Goal: Book appointment/travel/reservation

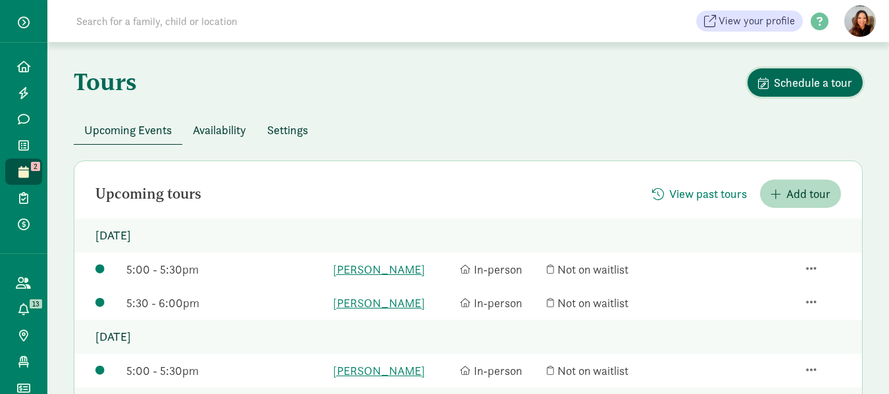
click at [805, 72] on button "Schedule a tour" at bounding box center [804, 82] width 115 height 28
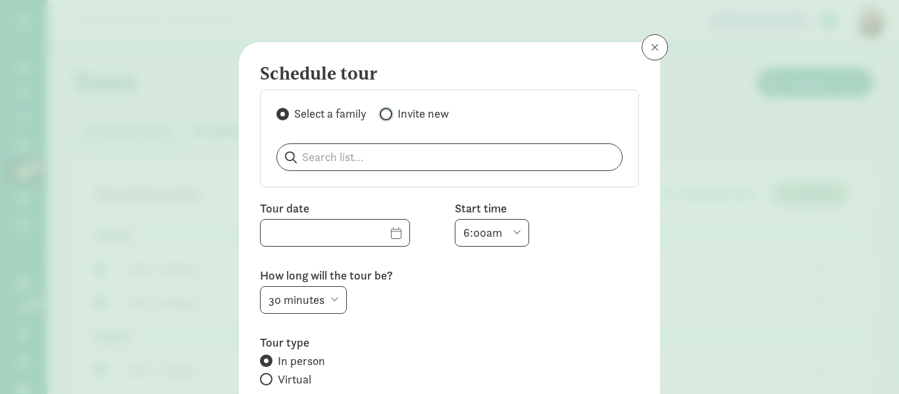
click at [384, 113] on input "Invite new" at bounding box center [384, 114] width 9 height 9
radio input "true"
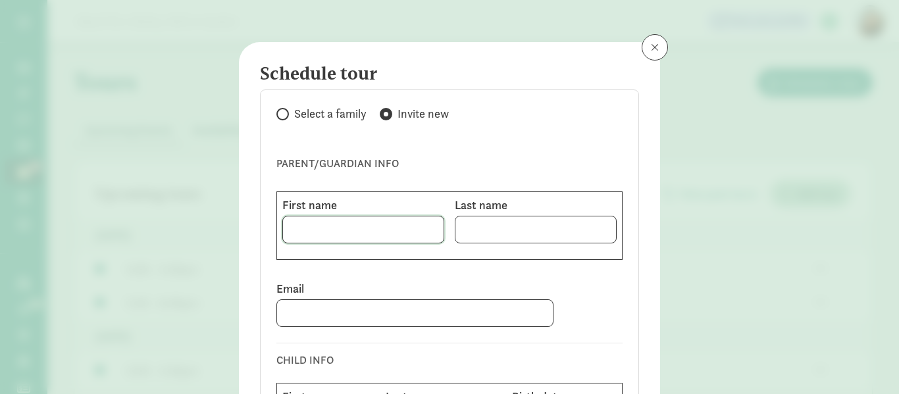
click at [311, 228] on input at bounding box center [363, 229] width 161 height 26
type input "[PERSON_NAME]"
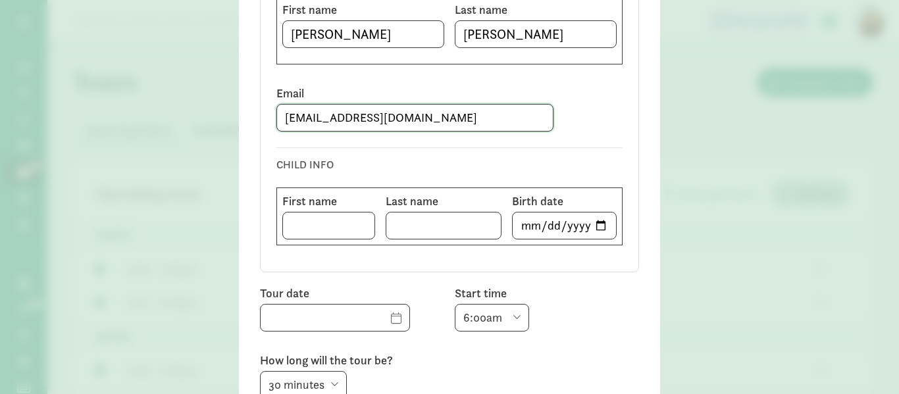
scroll to position [197, 0]
type input "[EMAIL_ADDRESS][DOMAIN_NAME]"
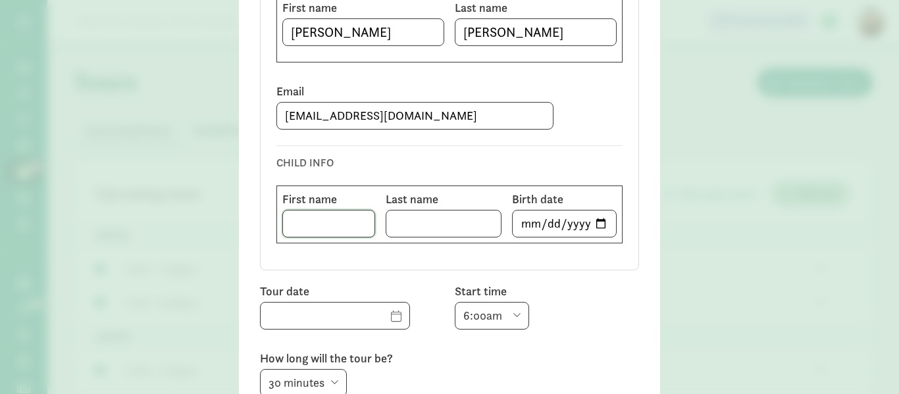
click at [299, 226] on input at bounding box center [328, 224] width 91 height 26
type input "THIRI"
type input "SEWERE"
type input "[DATE]"
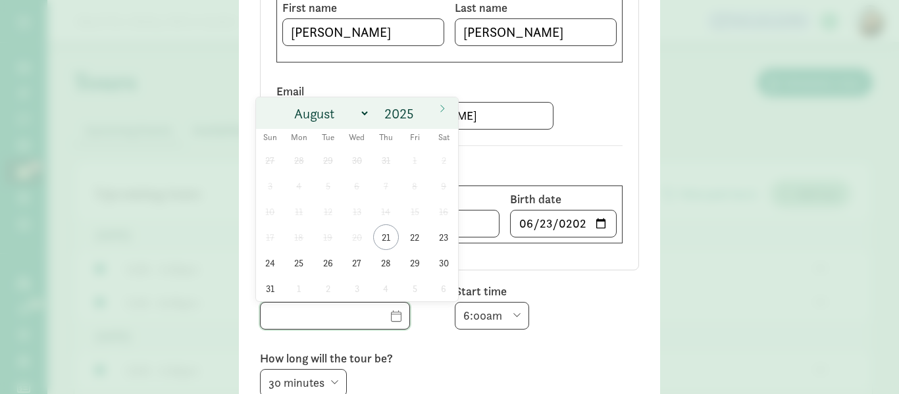
click at [375, 317] on input "text" at bounding box center [335, 316] width 149 height 26
click at [389, 230] on span "21" at bounding box center [386, 237] width 26 height 26
type input "[DATE]"
click at [389, 230] on input "SEWERE" at bounding box center [442, 224] width 113 height 26
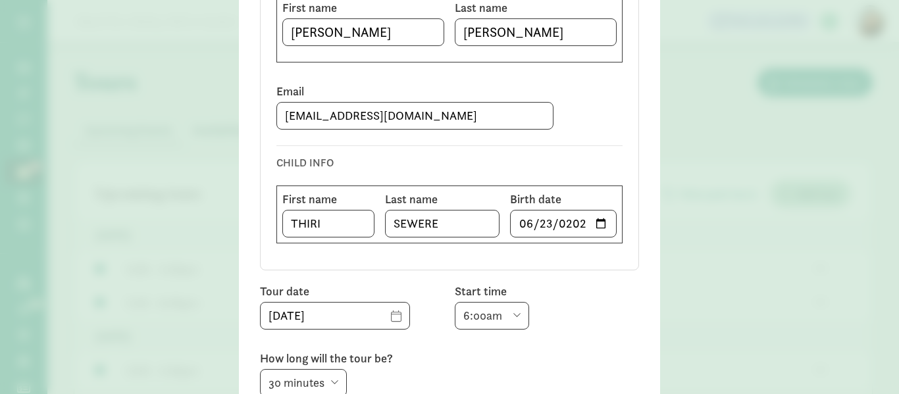
click at [514, 309] on select "6:00am 6:30am 7:00am 7:30am 8:00am 8:30am 9:00am 9:30am 10:00am 10:30am 11:00am…" at bounding box center [492, 316] width 74 height 28
select select "11:00am"
click at [455, 302] on select "6:00am 6:30am 7:00am 7:30am 8:00am 8:30am 9:00am 9:30am 10:00am 10:30am 11:00am…" at bounding box center [492, 316] width 74 height 28
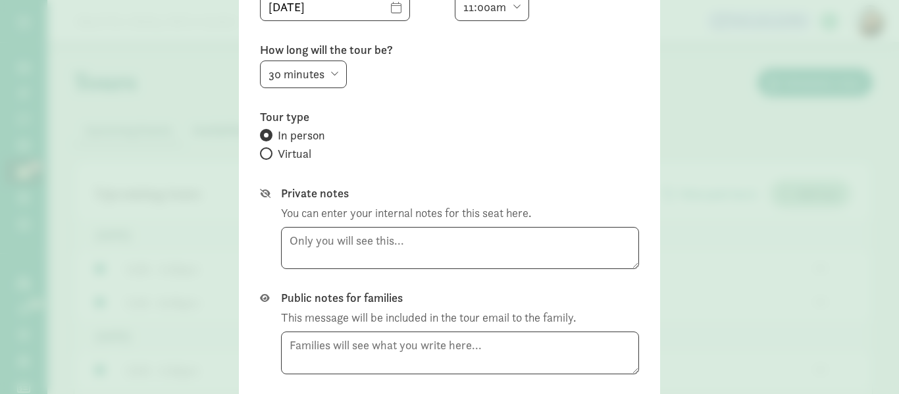
scroll to position [526, 0]
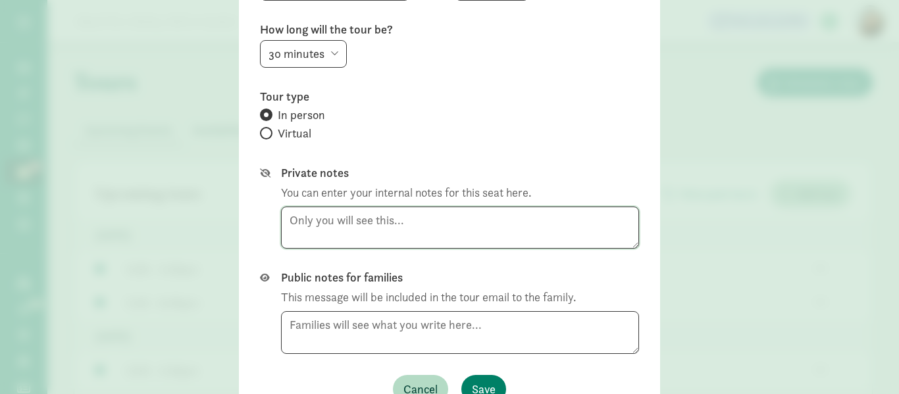
click at [297, 221] on textarea at bounding box center [460, 228] width 358 height 43
type textarea "[PHONE_NUMBER]"
click at [486, 380] on span "Save" at bounding box center [484, 389] width 24 height 18
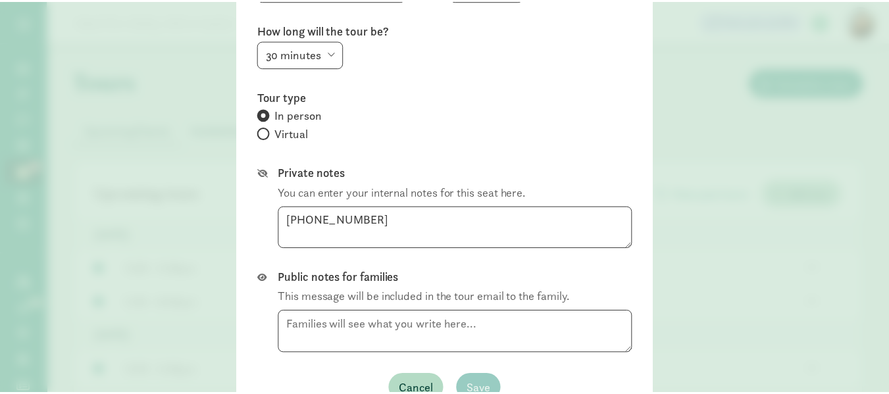
scroll to position [592, 0]
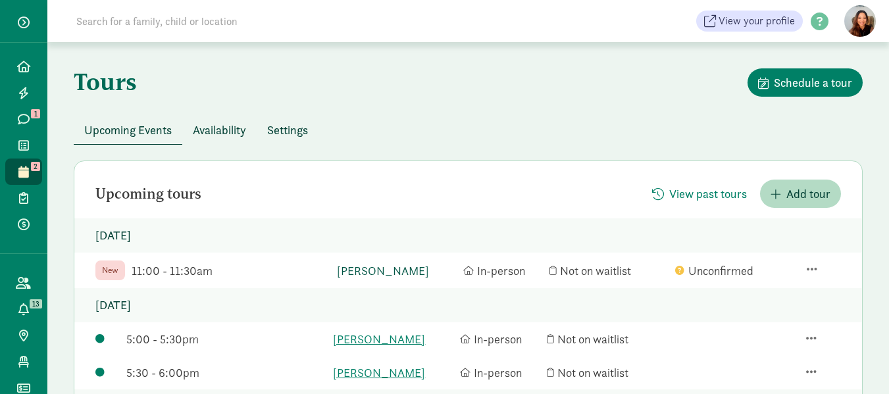
click at [359, 272] on link "[PERSON_NAME]" at bounding box center [396, 271] width 119 height 18
click at [19, 350] on link "Classrooms" at bounding box center [23, 362] width 37 height 26
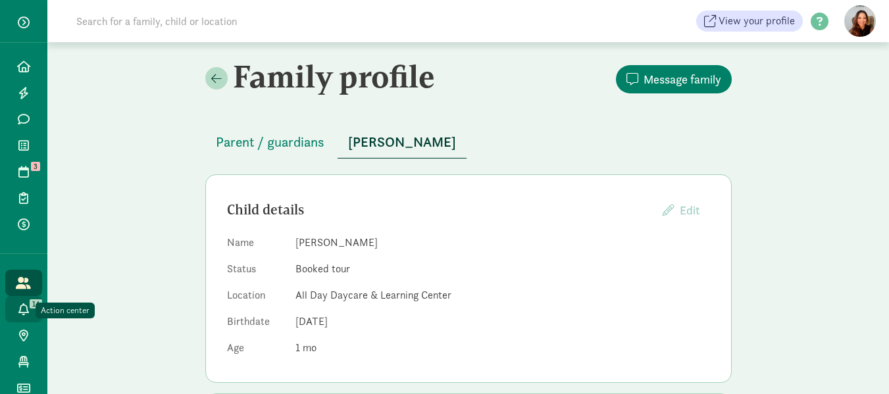
click at [13, 297] on link "Action center 14" at bounding box center [23, 309] width 37 height 26
